Goal: Information Seeking & Learning: Learn about a topic

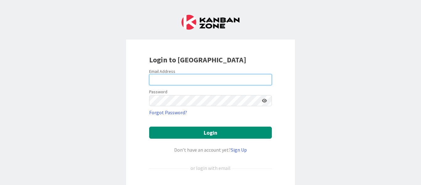
click at [198, 78] on input "email" at bounding box center [210, 79] width 123 height 11
type input "[EMAIL_ADDRESS][PERSON_NAME][DOMAIN_NAME]"
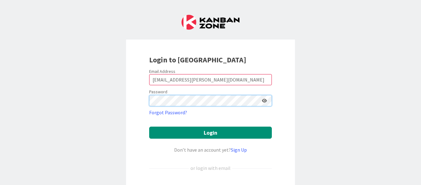
click at [149, 126] on button "Login" at bounding box center [210, 132] width 123 height 12
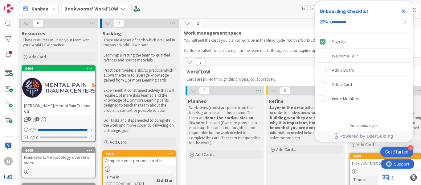
click at [403, 8] on icon "Close Checklist" at bounding box center [403, 10] width 7 height 7
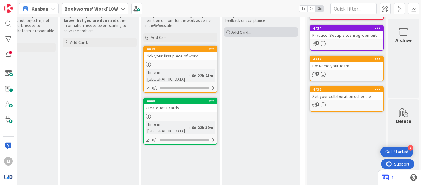
scroll to position [88, 211]
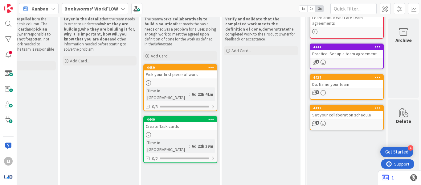
click at [196, 74] on div "Pick your first piece of work" at bounding box center [180, 74] width 73 height 8
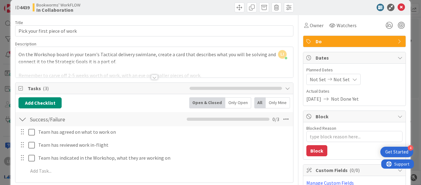
scroll to position [9, 0]
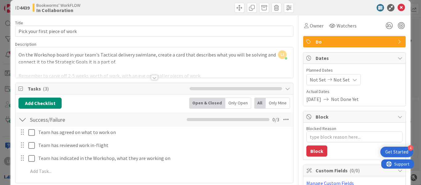
click at [154, 76] on div at bounding box center [154, 77] width 7 height 5
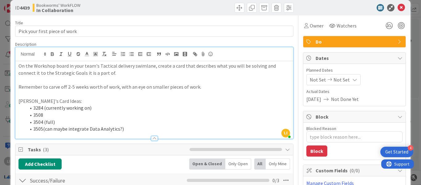
click at [213, 10] on div at bounding box center [225, 8] width 138 height 10
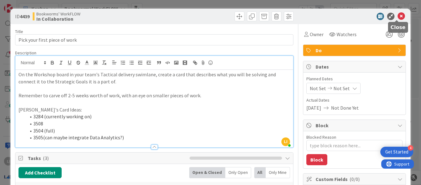
click at [399, 15] on icon at bounding box center [400, 16] width 7 height 7
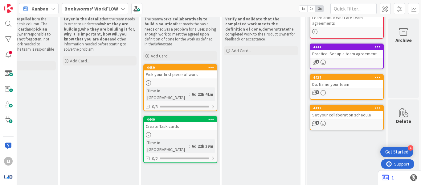
click at [182, 122] on div "Create Task cards" at bounding box center [180, 126] width 73 height 8
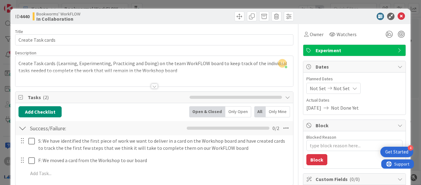
click at [153, 85] on div at bounding box center [154, 85] width 7 height 5
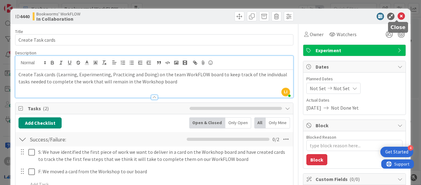
click at [397, 16] on icon at bounding box center [400, 16] width 7 height 7
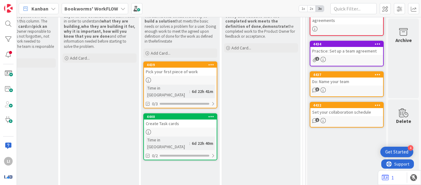
scroll to position [92, 211]
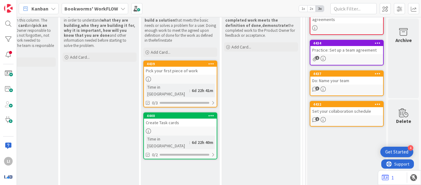
click at [182, 118] on div "Create Task cards" at bounding box center [180, 122] width 73 height 8
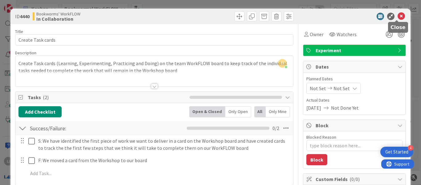
click at [398, 18] on icon at bounding box center [400, 16] width 7 height 7
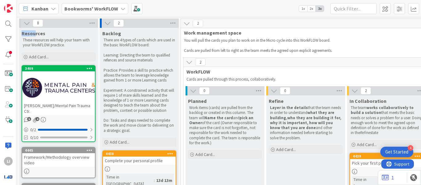
click at [69, 75] on div at bounding box center [58, 88] width 73 height 28
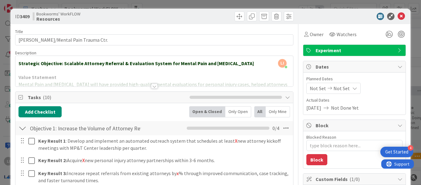
click at [152, 88] on div at bounding box center [154, 85] width 7 height 5
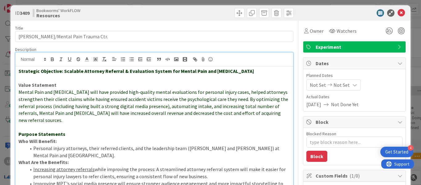
scroll to position [3, 0]
click at [397, 48] on icon at bounding box center [399, 47] width 5 height 5
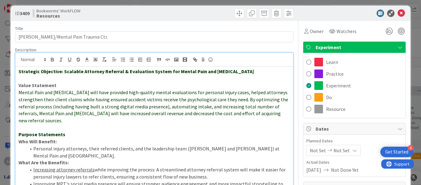
click at [397, 48] on icon at bounding box center [399, 47] width 5 height 5
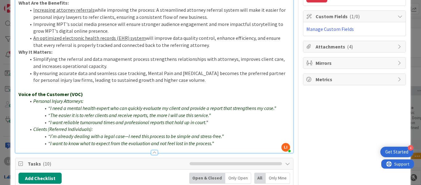
scroll to position [163, 0]
click at [350, 43] on span "Attachments ( 4 )" at bounding box center [354, 46] width 79 height 7
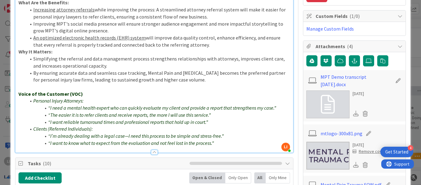
click at [396, 43] on div "Attachments ( 4 )" at bounding box center [354, 46] width 102 height 11
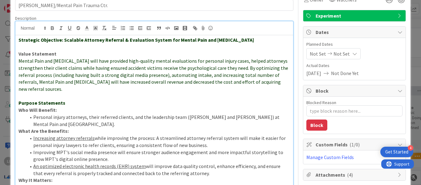
scroll to position [0, 0]
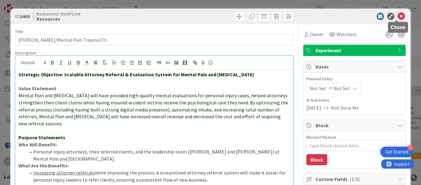
click at [397, 19] on icon at bounding box center [400, 16] width 7 height 7
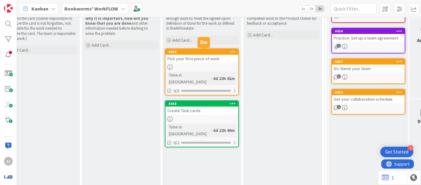
scroll to position [104, 185]
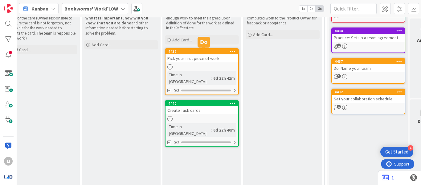
click at [203, 52] on div "4439" at bounding box center [203, 51] width 70 height 4
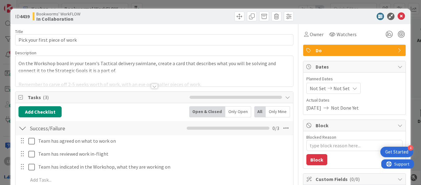
click at [152, 86] on div at bounding box center [154, 85] width 7 height 5
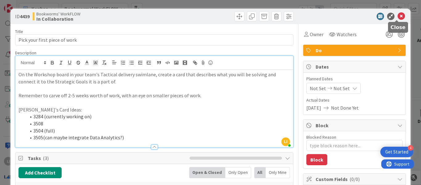
click at [399, 15] on icon at bounding box center [400, 16] width 7 height 7
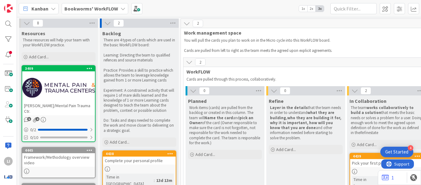
click at [63, 78] on div at bounding box center [58, 88] width 73 height 28
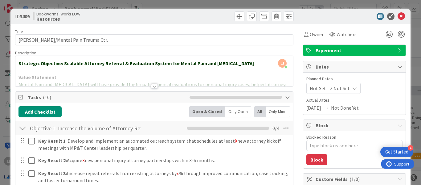
click at [153, 85] on div at bounding box center [154, 85] width 7 height 5
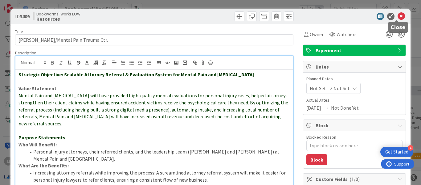
click at [399, 14] on icon at bounding box center [400, 16] width 7 height 7
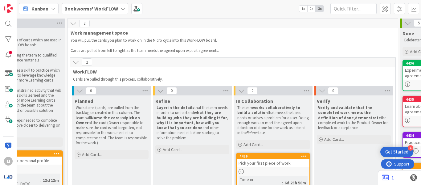
scroll to position [0, 114]
click at [279, 156] on div "4439" at bounding box center [274, 156] width 70 height 4
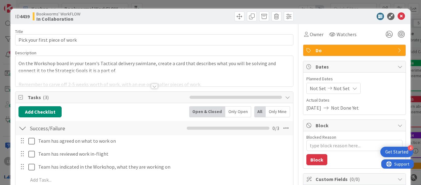
click at [145, 87] on div "Title 29 / 128 Pick your first piece of work Description On the Workshop board …" at bounding box center [154, 150] width 278 height 253
click at [153, 86] on div at bounding box center [154, 85] width 7 height 5
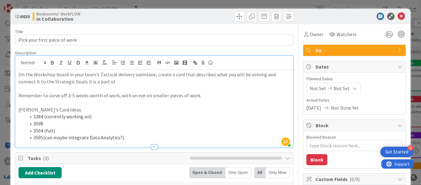
scroll to position [20, 0]
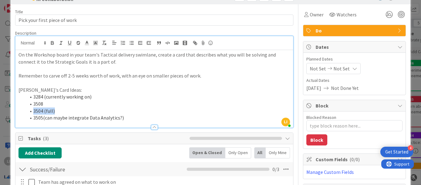
drag, startPoint x: 55, startPoint y: 110, endPoint x: 29, endPoint y: 109, distance: 25.9
click at [29, 109] on li "3504 (full)" at bounding box center [158, 110] width 264 height 7
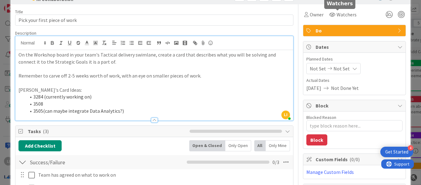
scroll to position [0, 0]
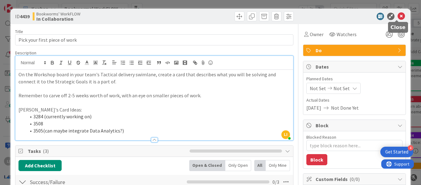
click at [397, 17] on icon at bounding box center [400, 16] width 7 height 7
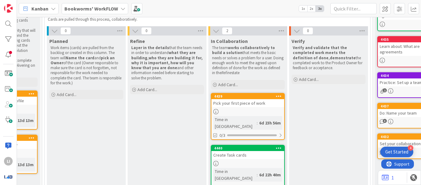
scroll to position [60, 139]
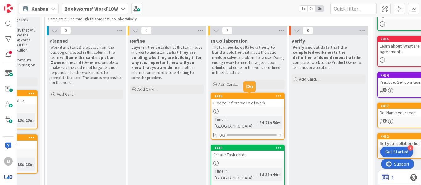
click at [259, 97] on div "4439" at bounding box center [249, 96] width 70 height 4
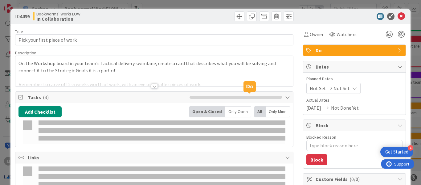
type textarea "x"
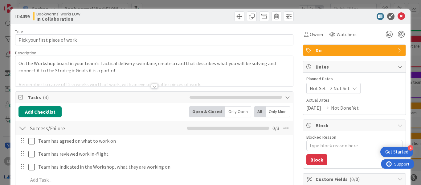
click at [152, 88] on div at bounding box center [154, 85] width 7 height 5
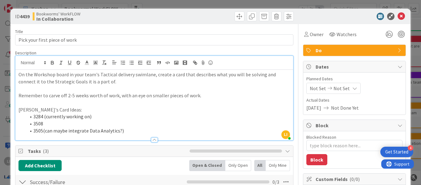
click at [162, 15] on div at bounding box center [225, 16] width 138 height 10
click at [398, 18] on icon at bounding box center [400, 16] width 7 height 7
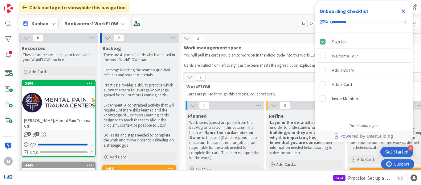
click at [405, 11] on icon "Close Checklist" at bounding box center [403, 10] width 7 height 7
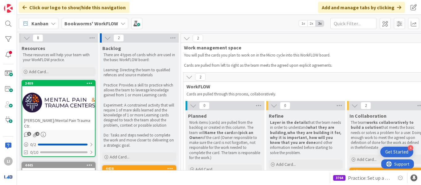
click at [79, 24] on b "Bookworms' WorkFLOW" at bounding box center [91, 23] width 54 height 6
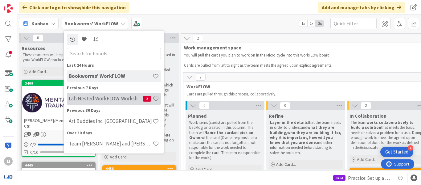
click at [102, 94] on div "Lab Nested WorkFLOW: Workshop 2" at bounding box center [114, 99] width 94 height 12
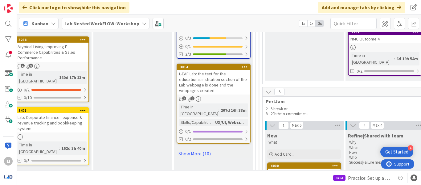
scroll to position [827, 743]
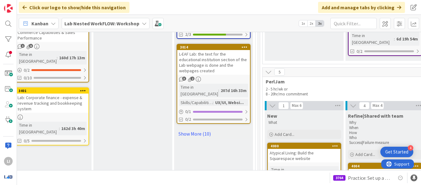
click at [201, 128] on link "Show More (10)" at bounding box center [213, 133] width 74 height 10
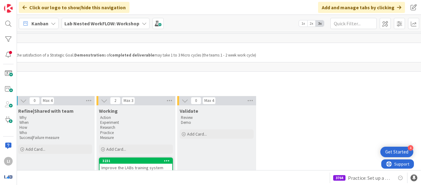
scroll to position [329, 710]
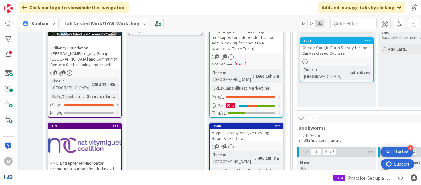
click at [246, 128] on div "Atypical Living: Analyze Existing Boom & TPT Data" at bounding box center [246, 135] width 73 height 14
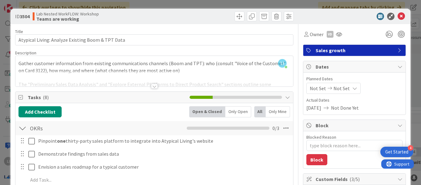
click at [148, 83] on div at bounding box center [154, 79] width 278 height 16
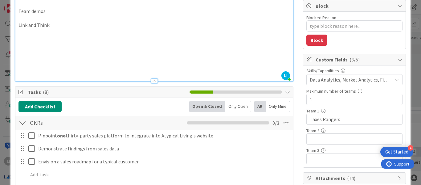
scroll to position [120, 0]
click at [356, 79] on span "Data Analytics, Market Analytics, Financial Analysis" at bounding box center [351, 78] width 82 height 7
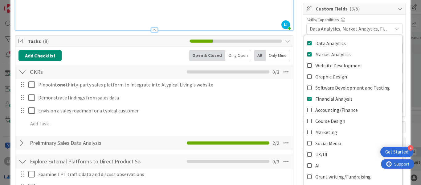
scroll to position [168, 0]
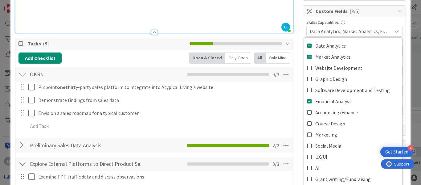
click at [389, 30] on div "Data Analytics, Market Analytics, Financial Analysis" at bounding box center [354, 31] width 96 height 11
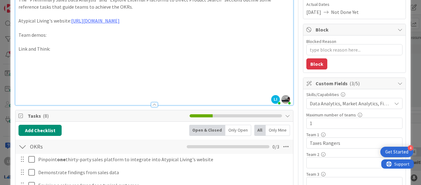
scroll to position [0, 0]
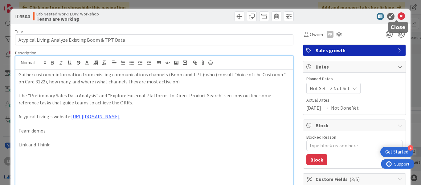
drag, startPoint x: 397, startPoint y: 19, endPoint x: 296, endPoint y: 93, distance: 125.4
click at [397, 19] on icon at bounding box center [400, 16] width 7 height 7
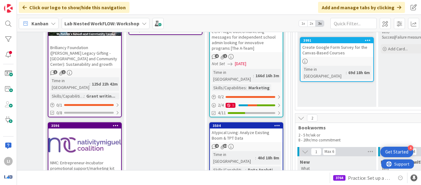
scroll to position [106, 710]
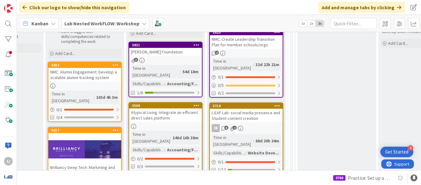
click at [167, 108] on div "Atypical Living: Integrate an efficient direct sales platform" at bounding box center [165, 115] width 73 height 14
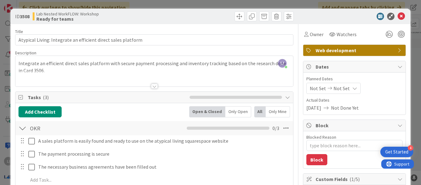
click at [150, 83] on div at bounding box center [154, 79] width 278 height 16
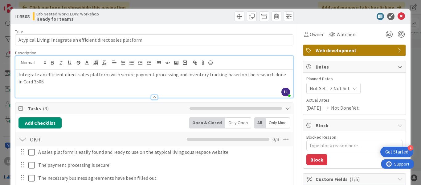
click at [195, 15] on div at bounding box center [225, 16] width 138 height 10
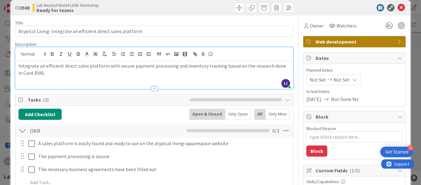
scroll to position [4, 0]
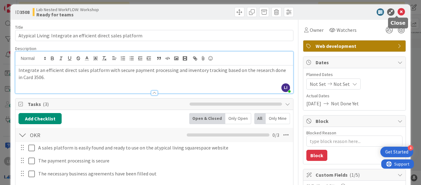
click at [397, 12] on icon at bounding box center [400, 11] width 7 height 7
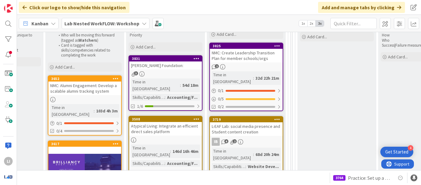
scroll to position [1144, 710]
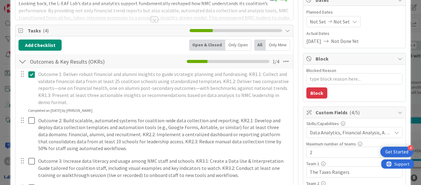
scroll to position [63, 0]
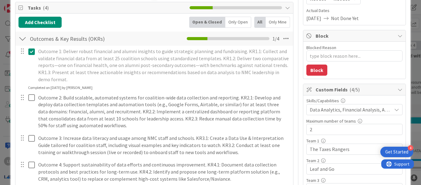
type textarea "x"
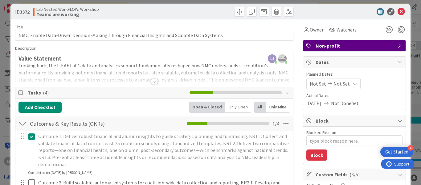
scroll to position [0, 0]
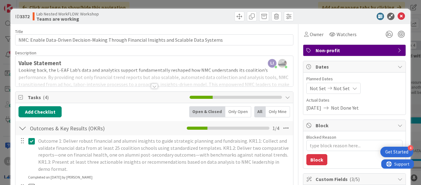
click at [152, 85] on div at bounding box center [154, 85] width 7 height 5
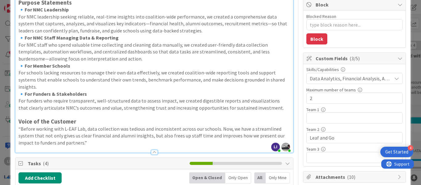
scroll to position [126, 0]
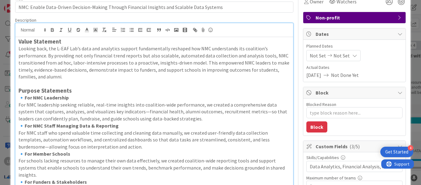
scroll to position [32, 0]
click at [376, 16] on span "Non-profit" at bounding box center [354, 17] width 79 height 7
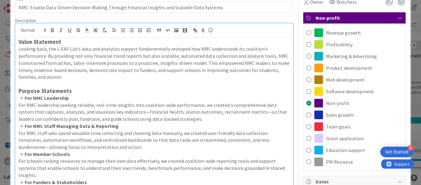
click at [376, 16] on span "Non-profit" at bounding box center [354, 17] width 79 height 7
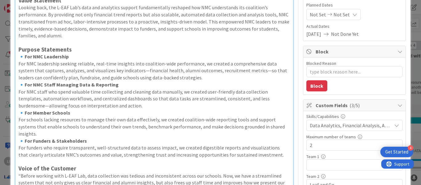
scroll to position [75, 0]
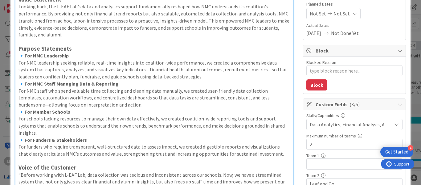
click at [386, 121] on span "Data Analytics, Financial Analysis, Accounting/Finance" at bounding box center [351, 123] width 82 height 7
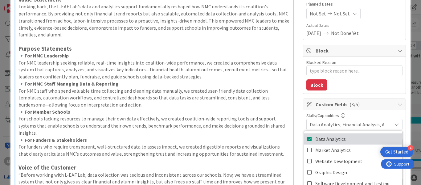
scroll to position [7, 0]
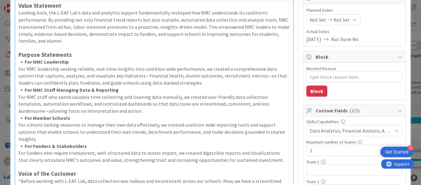
scroll to position [0, 0]
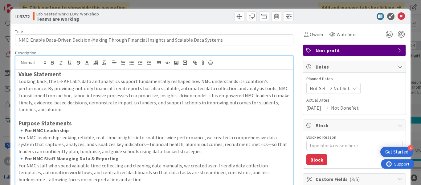
click at [197, 18] on div at bounding box center [225, 16] width 138 height 10
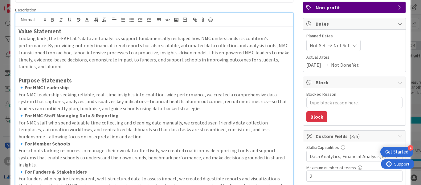
scroll to position [42, 0]
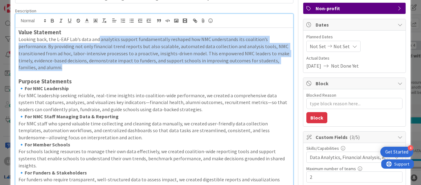
drag, startPoint x: 98, startPoint y: 38, endPoint x: 63, endPoint y: 68, distance: 46.3
click at [63, 68] on p "Looking back, the L-EAF Lab’s data and analytics support fundamentally reshaped…" at bounding box center [153, 53] width 271 height 35
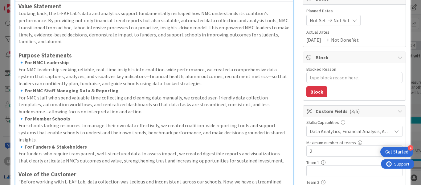
scroll to position [76, 0]
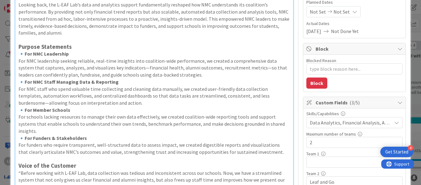
click at [63, 68] on p "For NMC leadership seeking reliable, real-time insights into coalition-wide per…" at bounding box center [153, 67] width 271 height 21
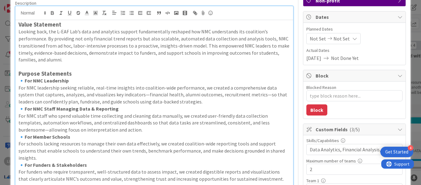
scroll to position [0, 0]
